Goal: Information Seeking & Learning: Learn about a topic

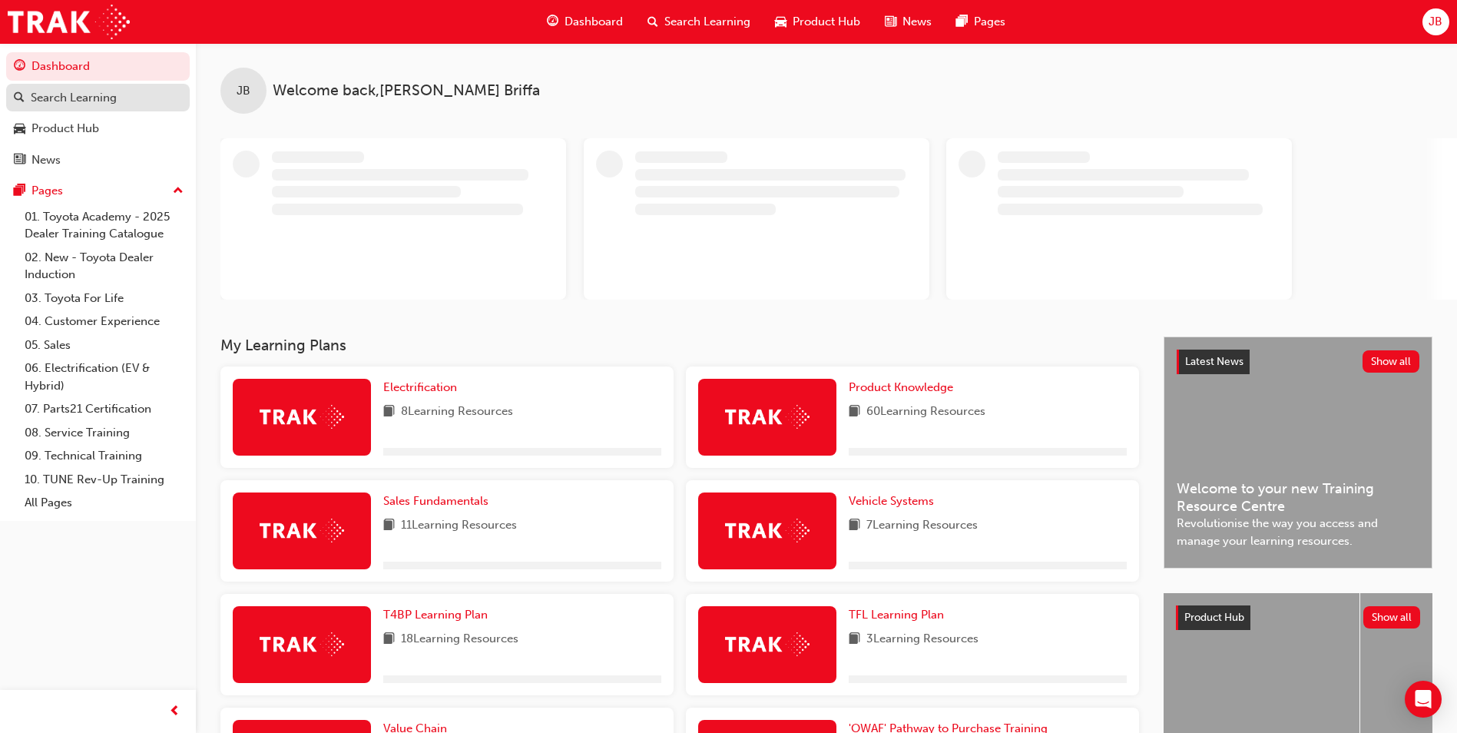
click at [134, 97] on div "Search Learning" at bounding box center [98, 97] width 168 height 19
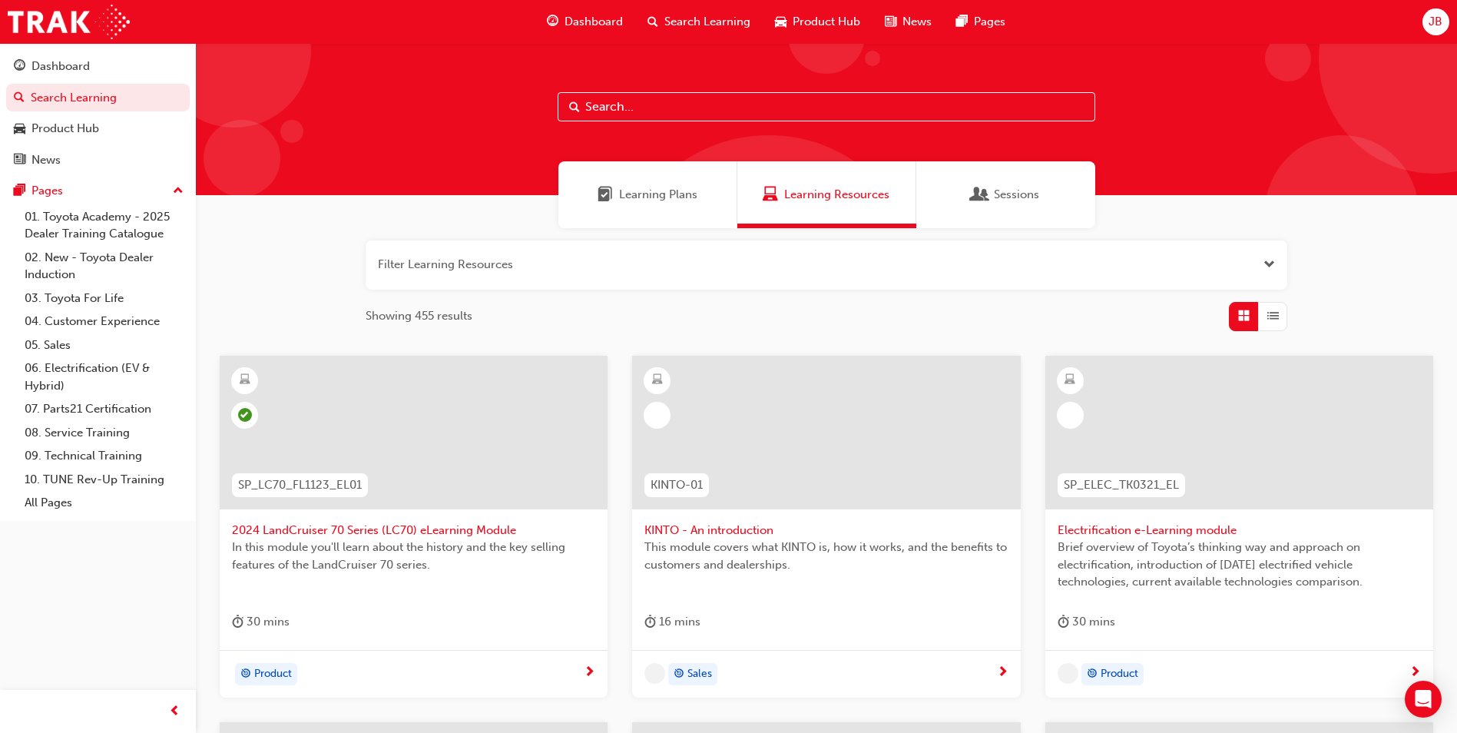
click at [638, 110] on input "text" at bounding box center [827, 106] width 538 height 29
paste input "Consumer Guarantees"
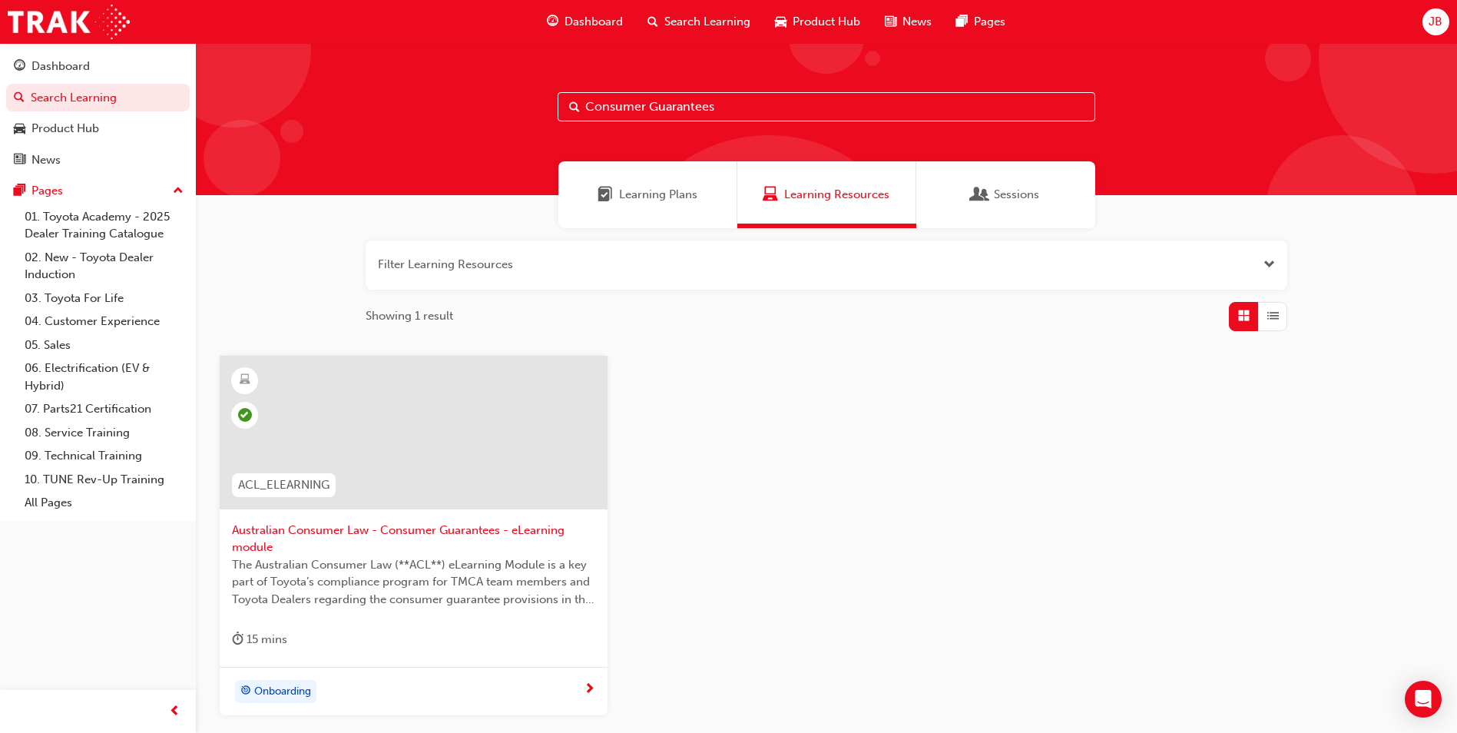
type input "Consumer Guarantees"
click at [453, 538] on span "Australian Consumer Law - Consumer Guarantees - eLearning module" at bounding box center [413, 539] width 363 height 35
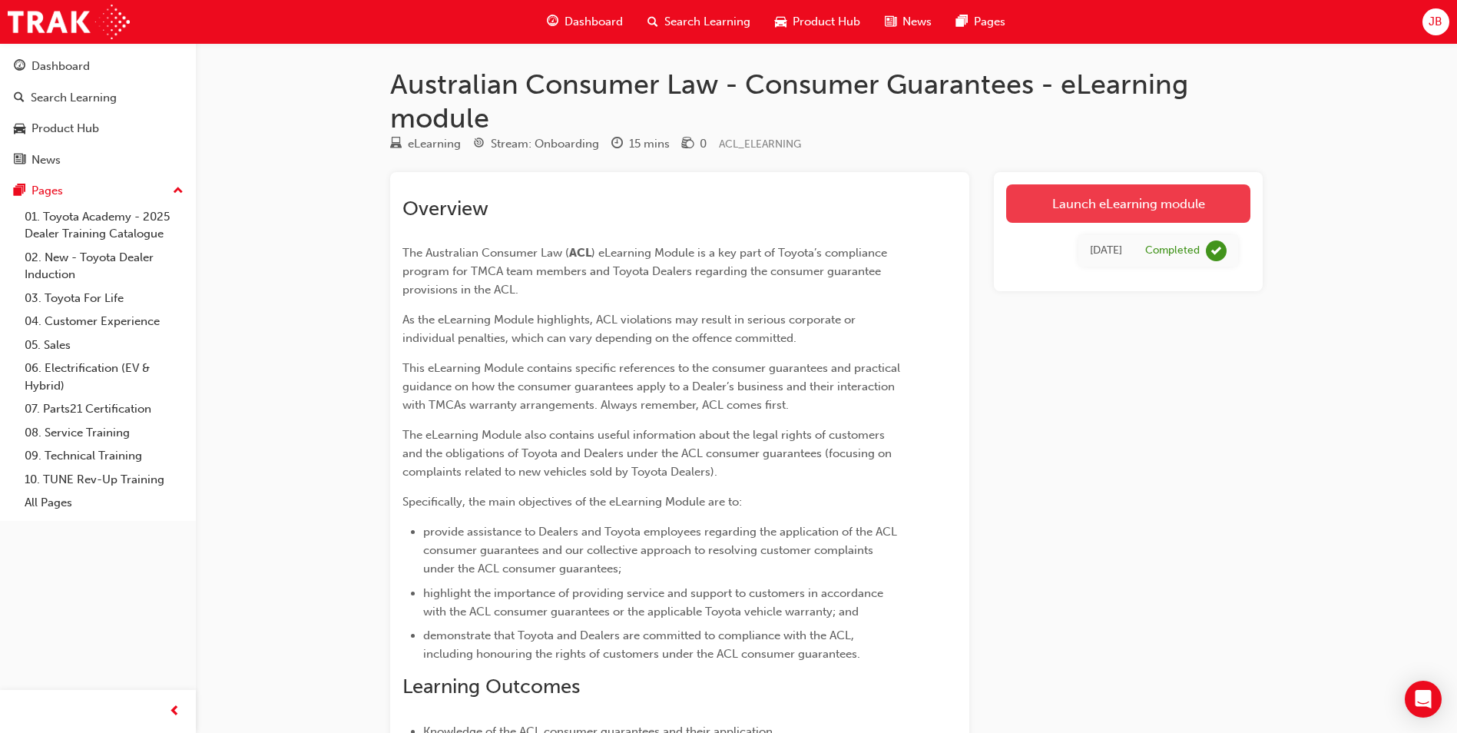
click at [1096, 214] on link "Launch eLearning module" at bounding box center [1128, 203] width 244 height 38
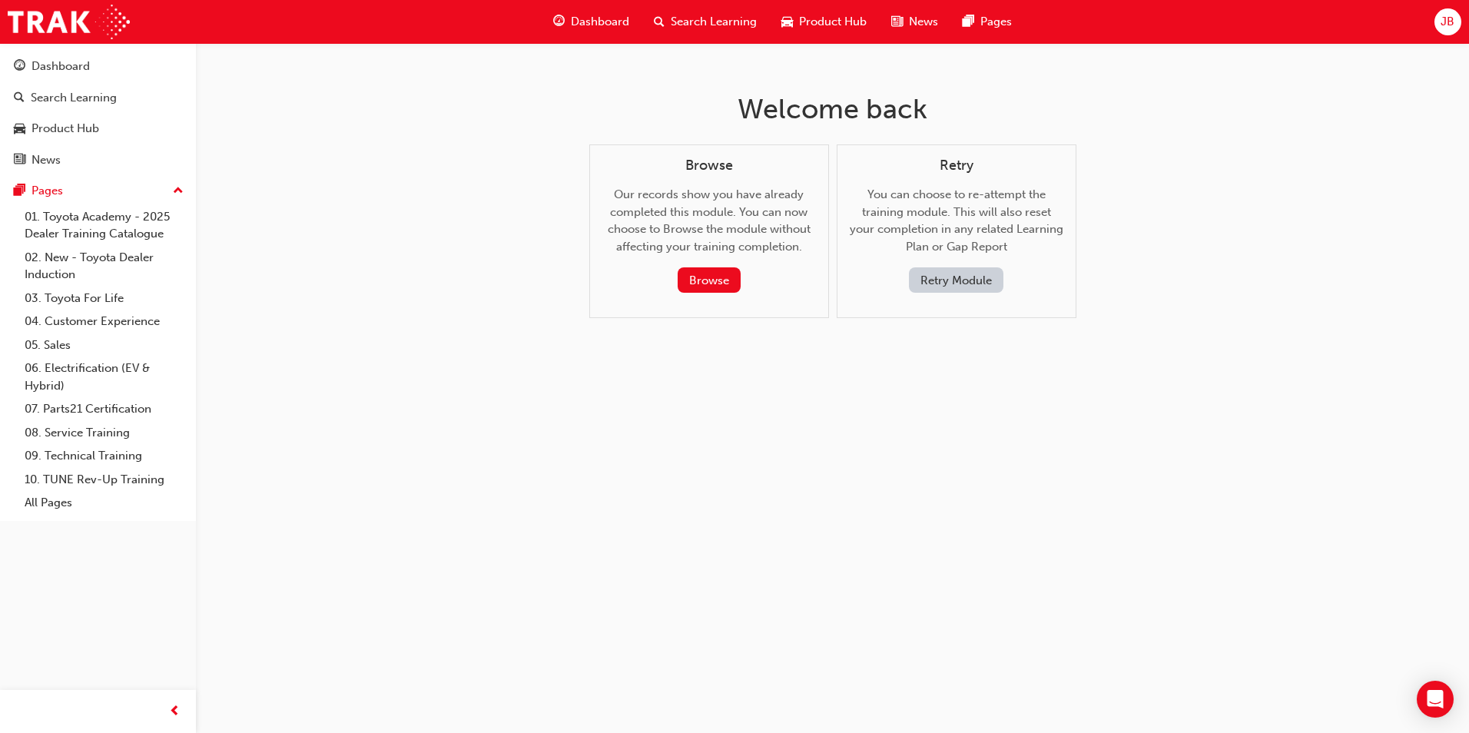
click at [959, 280] on button "Retry Module" at bounding box center [956, 279] width 95 height 25
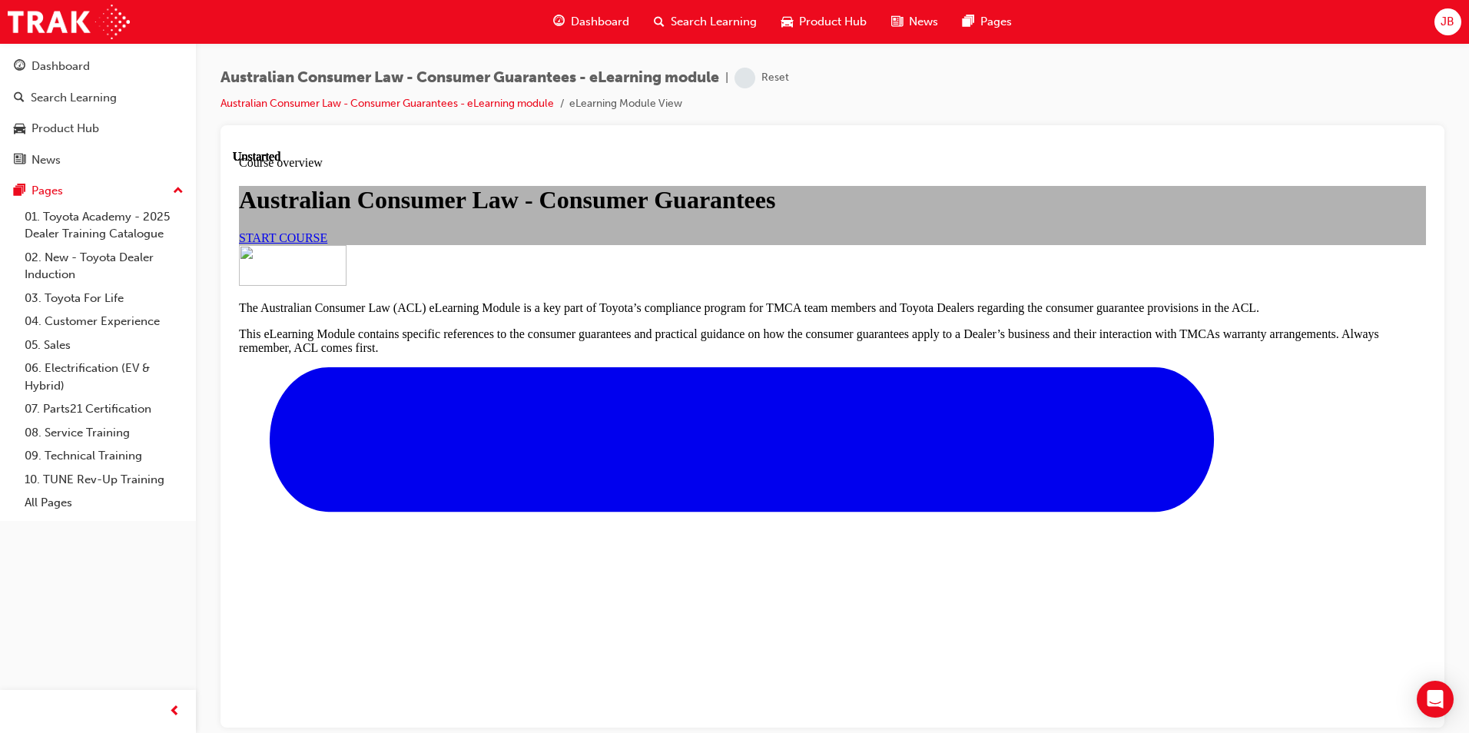
click at [327, 244] on link "START COURSE" at bounding box center [283, 236] width 88 height 13
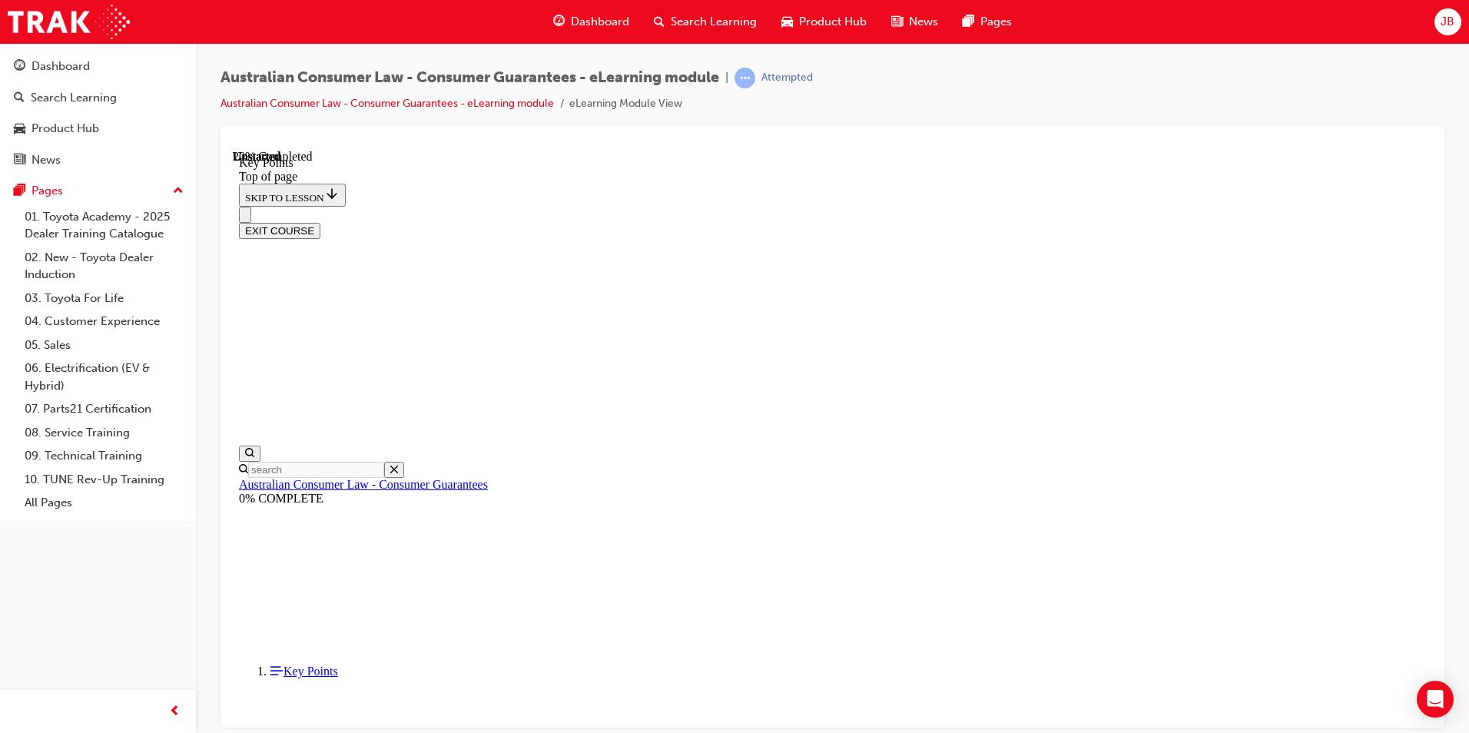
scroll to position [646, 0]
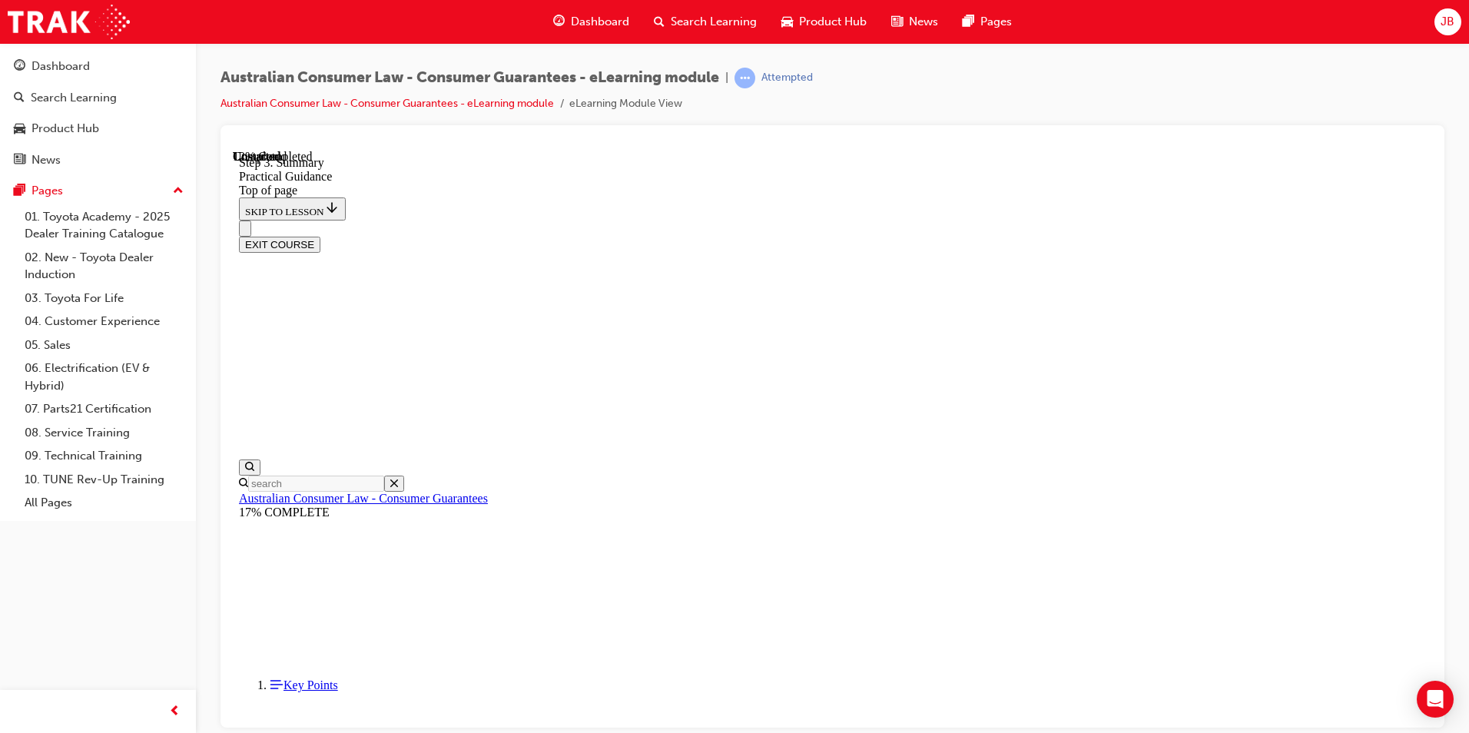
drag, startPoint x: 661, startPoint y: 504, endPoint x: 662, endPoint y: 539, distance: 34.6
drag, startPoint x: 633, startPoint y: 511, endPoint x: 652, endPoint y: 519, distance: 21.0
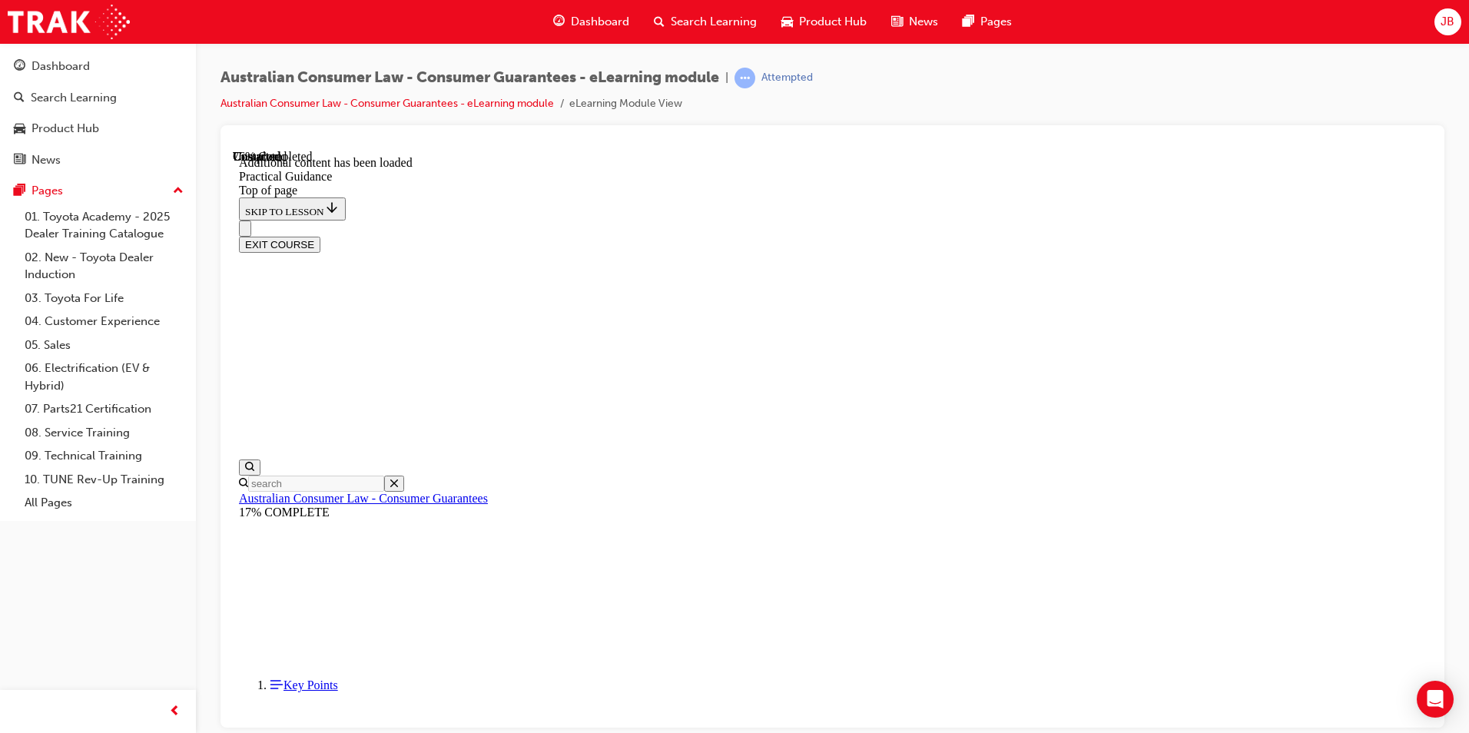
drag, startPoint x: 858, startPoint y: 609, endPoint x: 783, endPoint y: 603, distance: 75.5
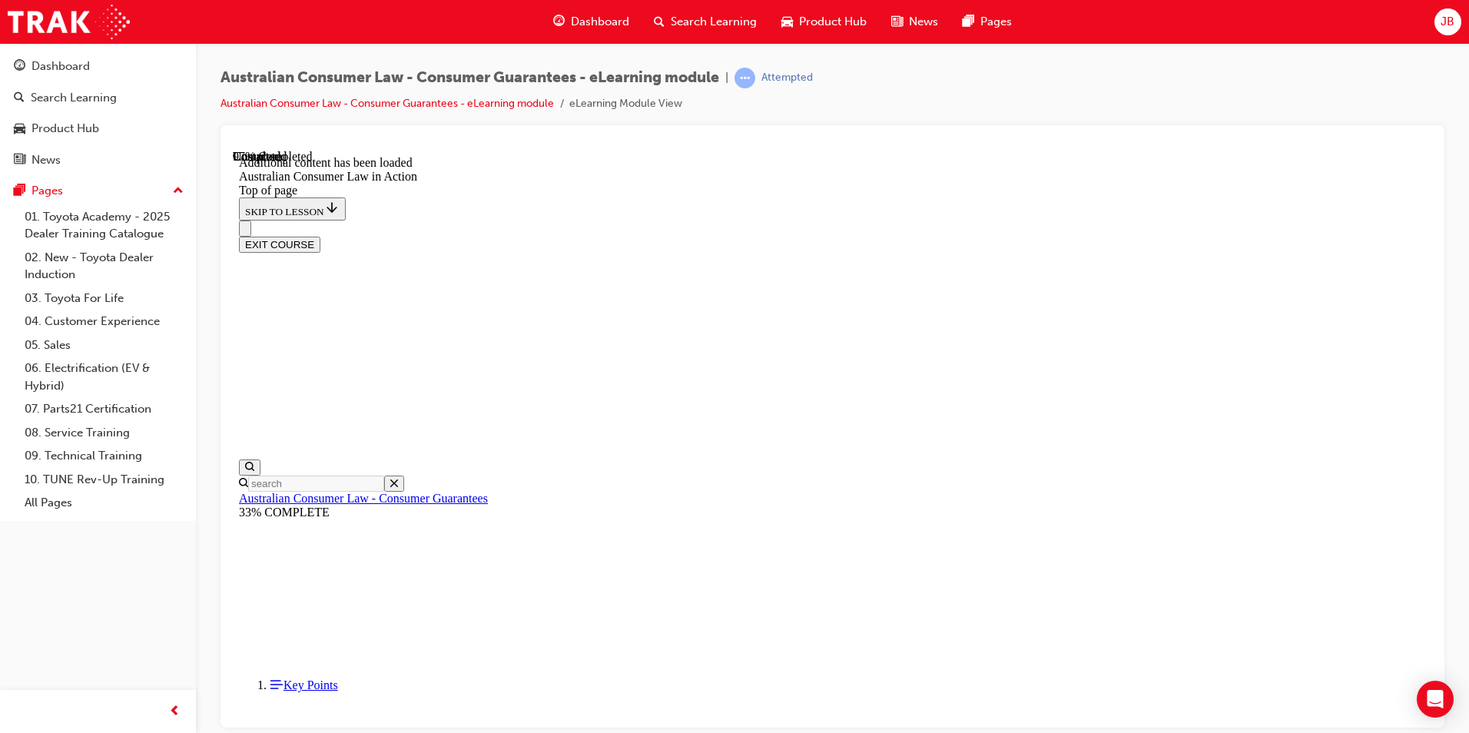
drag, startPoint x: 767, startPoint y: 565, endPoint x: 783, endPoint y: 565, distance: 16.2
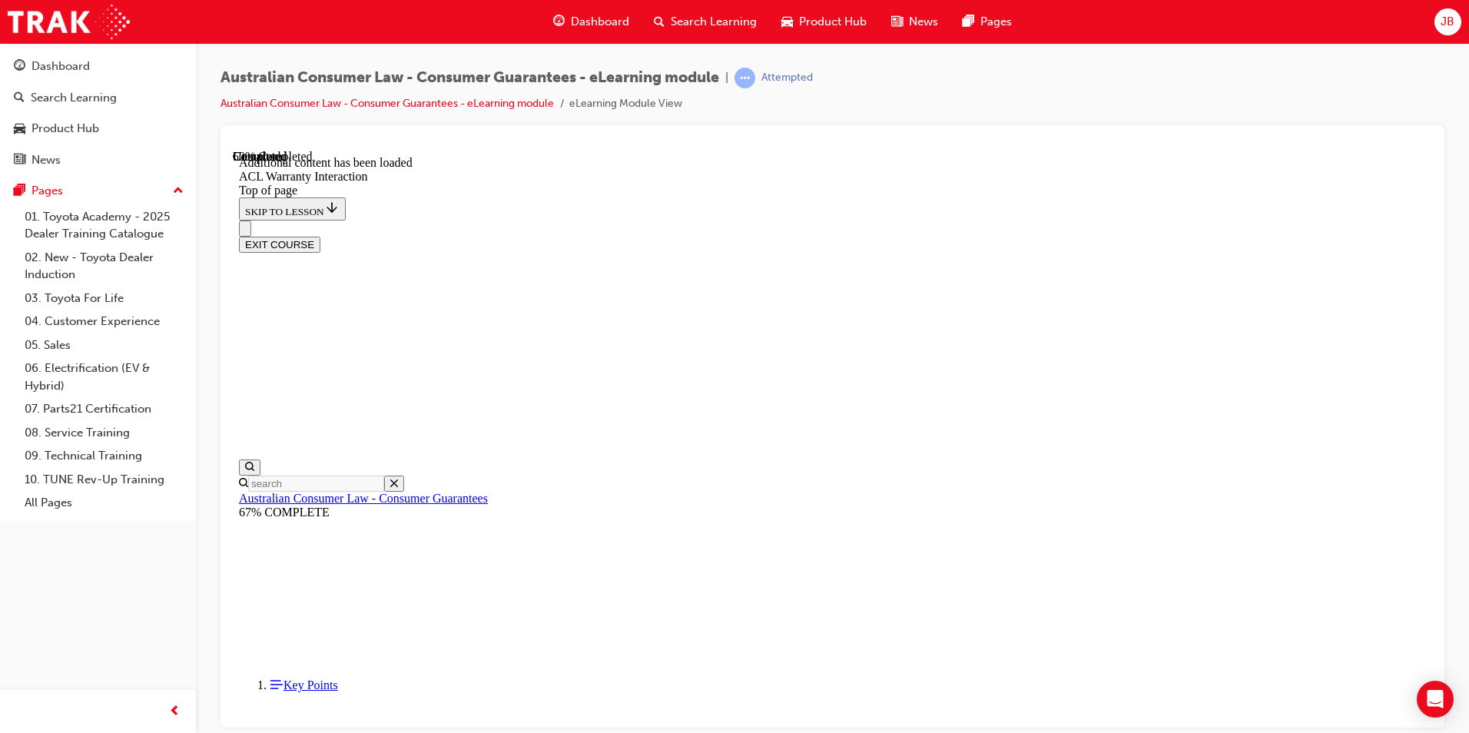
scroll to position [907, 0]
drag, startPoint x: 648, startPoint y: 525, endPoint x: 859, endPoint y: 511, distance: 211.0
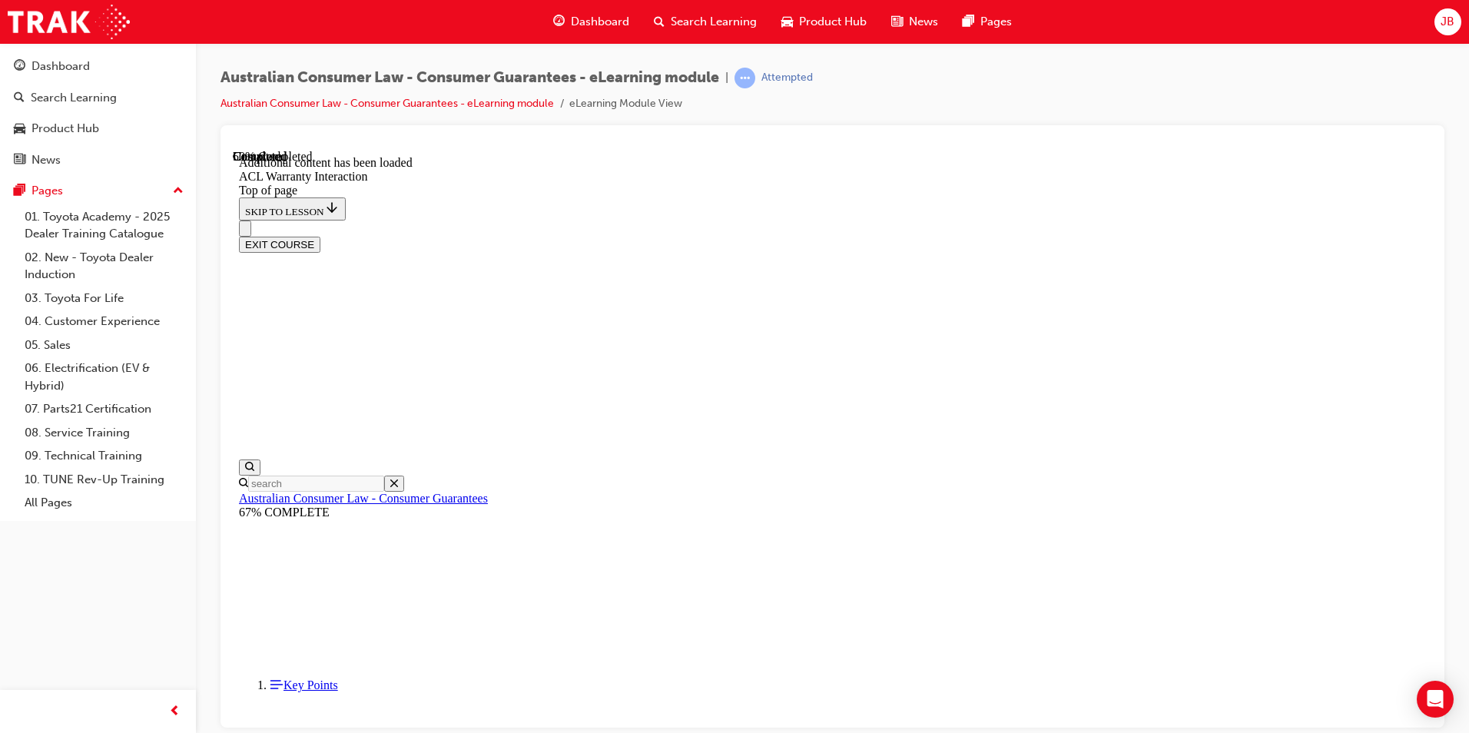
scroll to position [904, 0]
